Goal: Ask a question

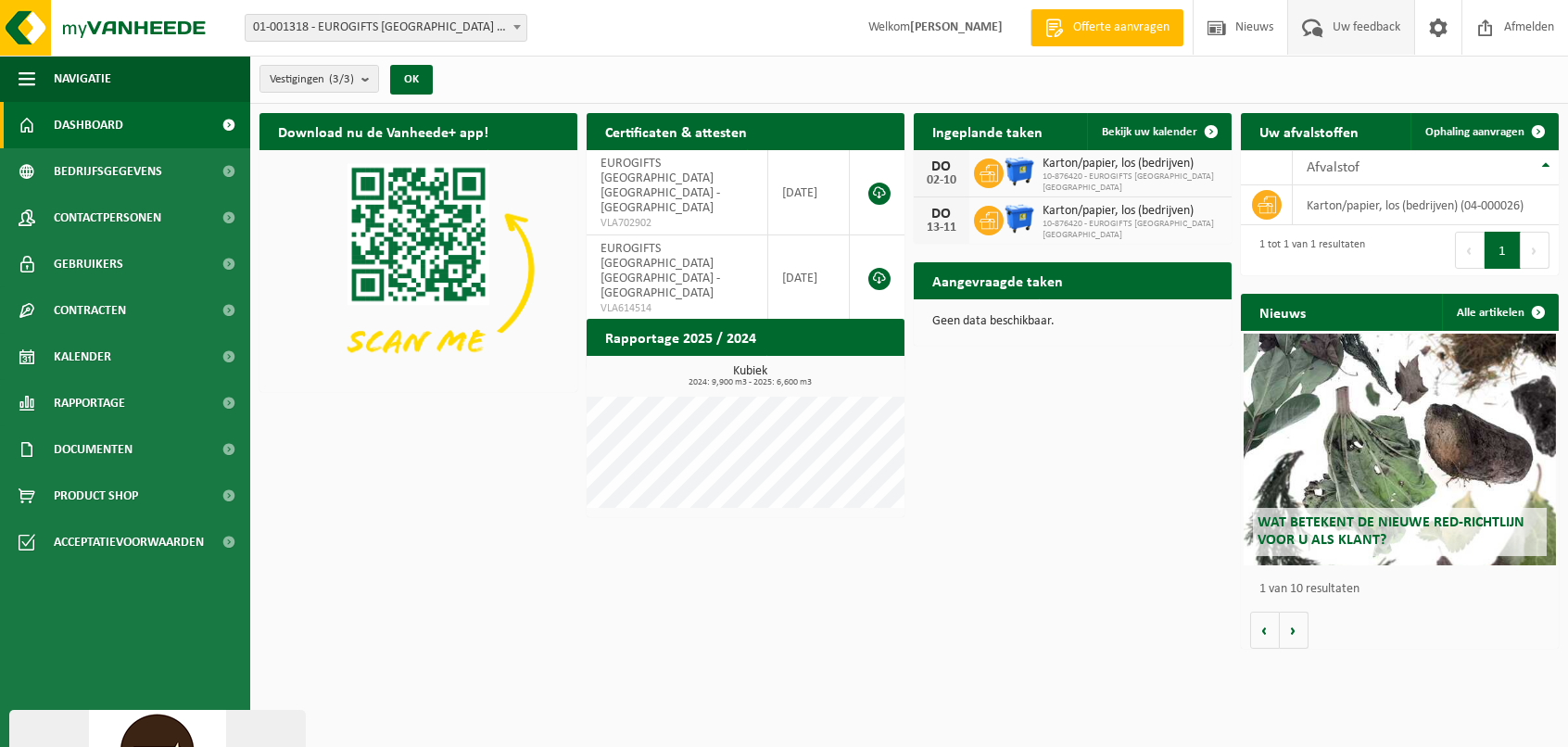
click at [1349, 29] on span "Uw feedback" at bounding box center [1367, 27] width 77 height 55
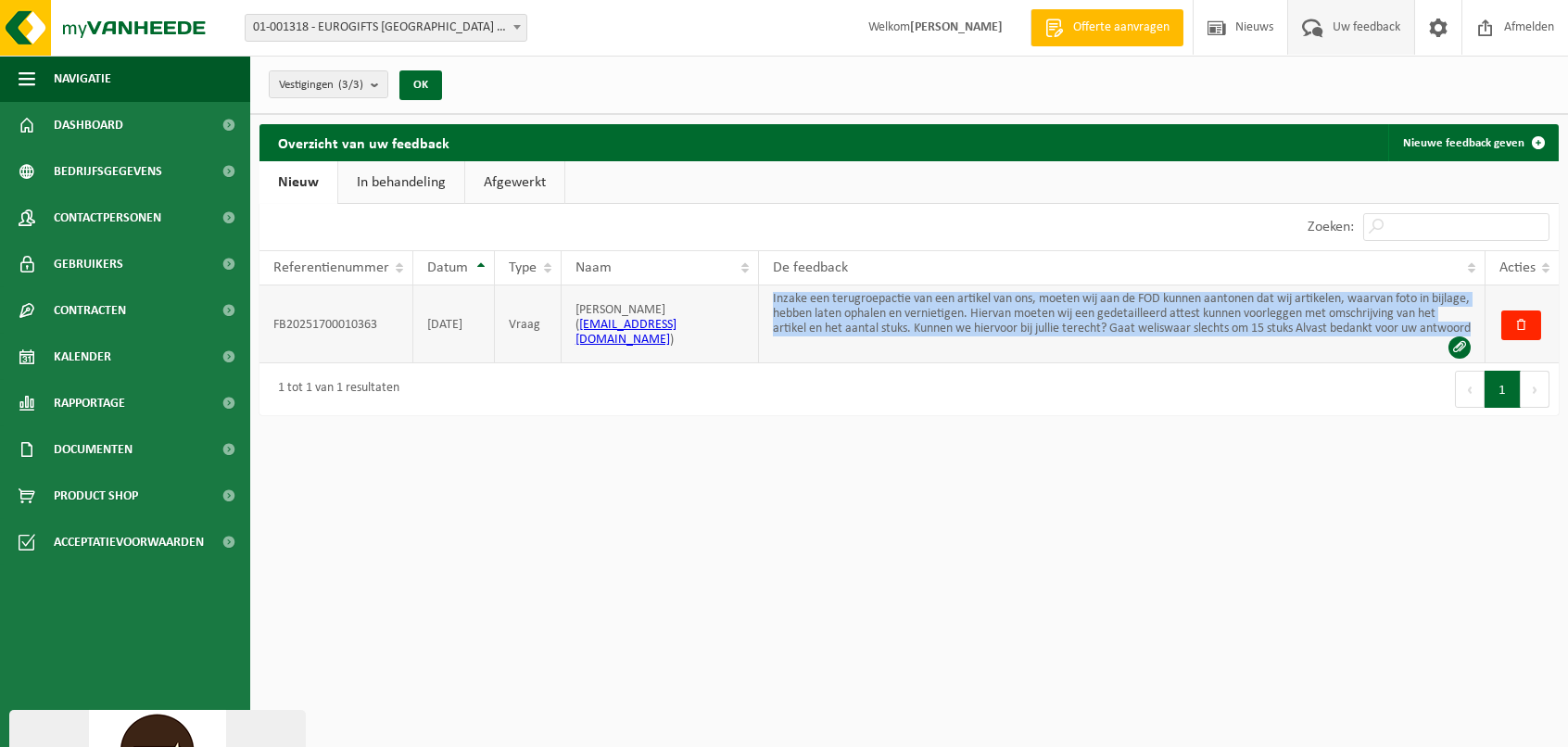
drag, startPoint x: 770, startPoint y: 293, endPoint x: 912, endPoint y: 347, distance: 151.9
click at [912, 347] on td "Inzake een terugroepactie van een artikel van ons, moeten wij aan de FOD kunnen…" at bounding box center [1123, 324] width 727 height 78
drag, startPoint x: 912, startPoint y: 347, endPoint x: 901, endPoint y: 319, distance: 30.1
copy td "Inzake een terugroepactie van een artikel van ons, moeten wij aan de FOD kunnen…"
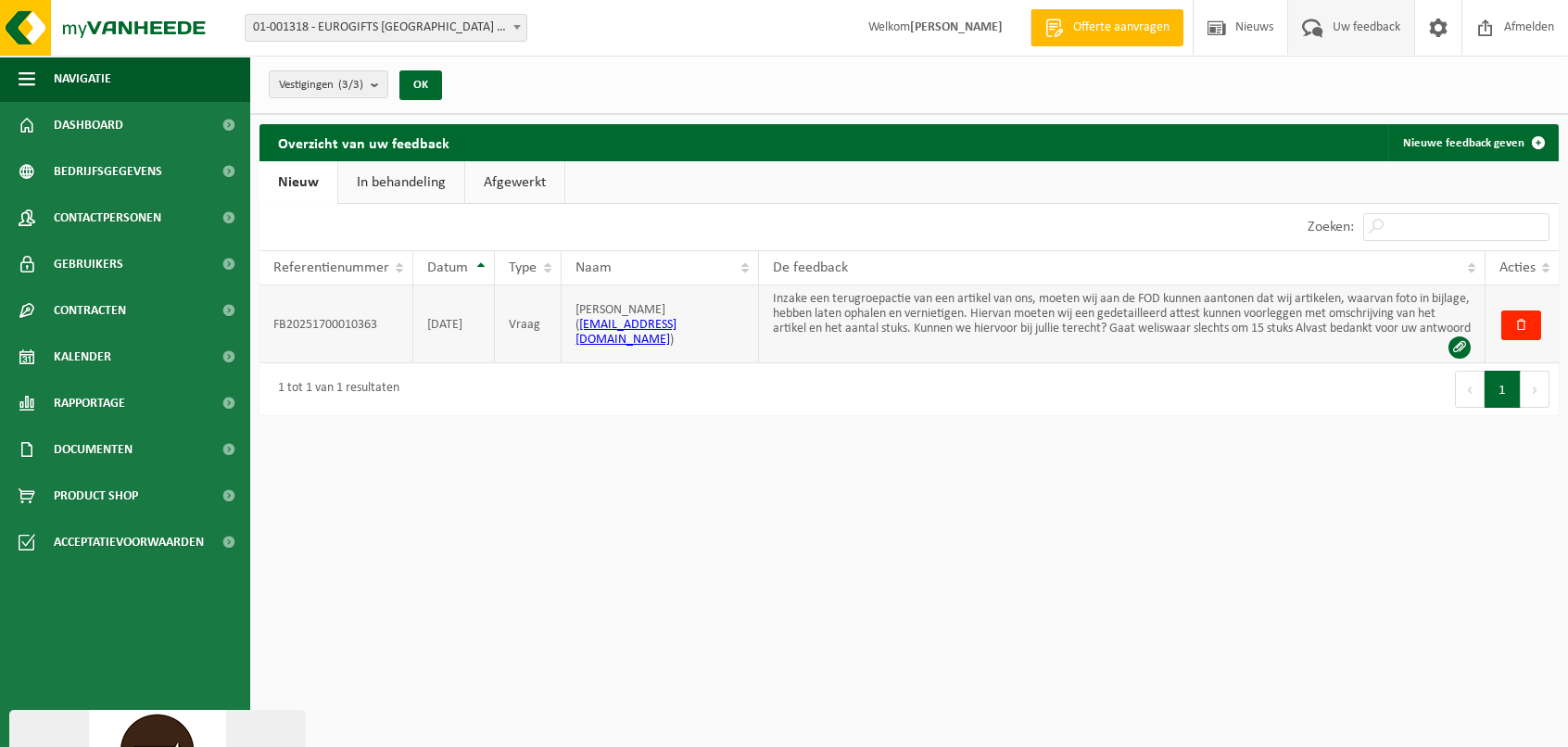
click at [1453, 346] on span at bounding box center [1460, 347] width 22 height 22
click at [1528, 24] on span "Afmelden" at bounding box center [1530, 27] width 60 height 55
